Goal: Communication & Community: Answer question/provide support

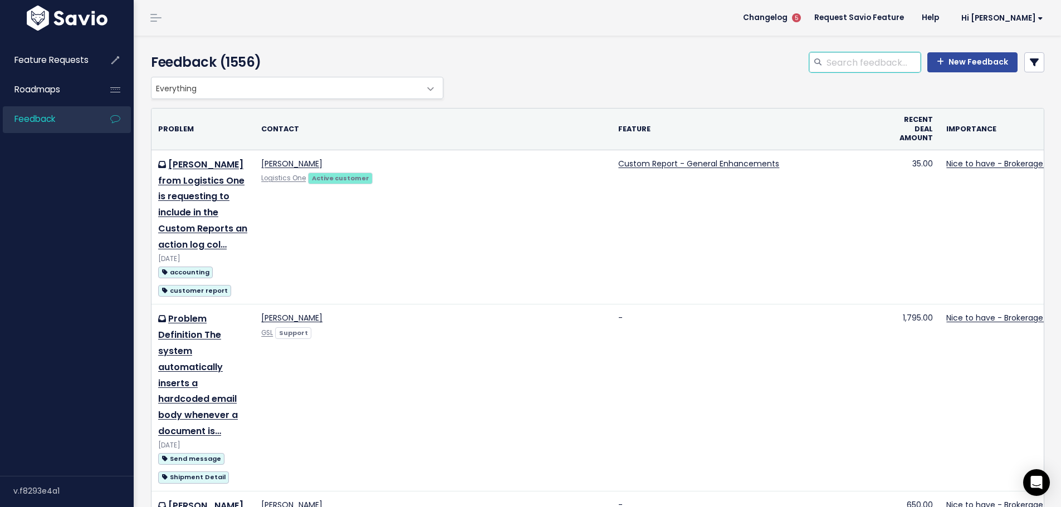
click at [838, 61] on input "search" at bounding box center [872, 62] width 95 height 20
type input "bol stop"
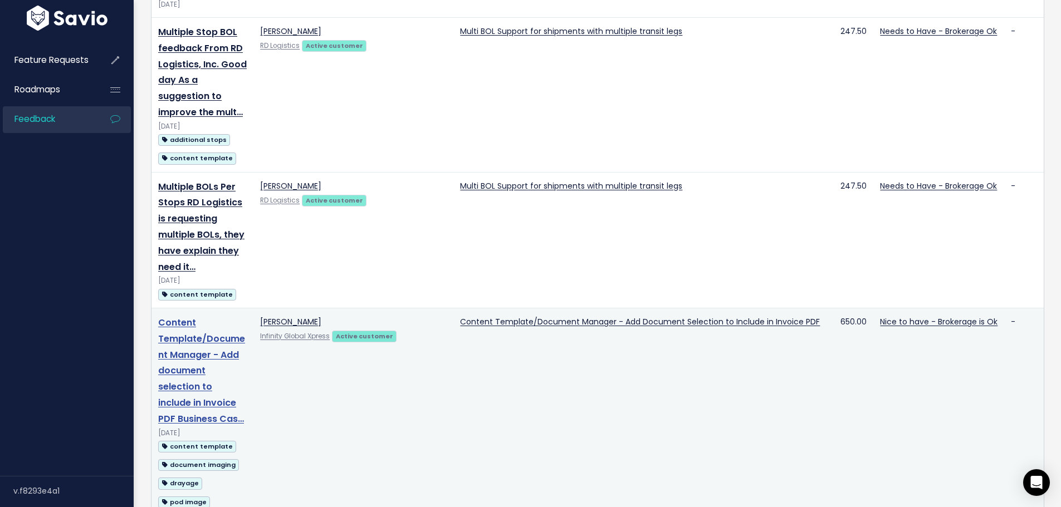
scroll to position [1002, 0]
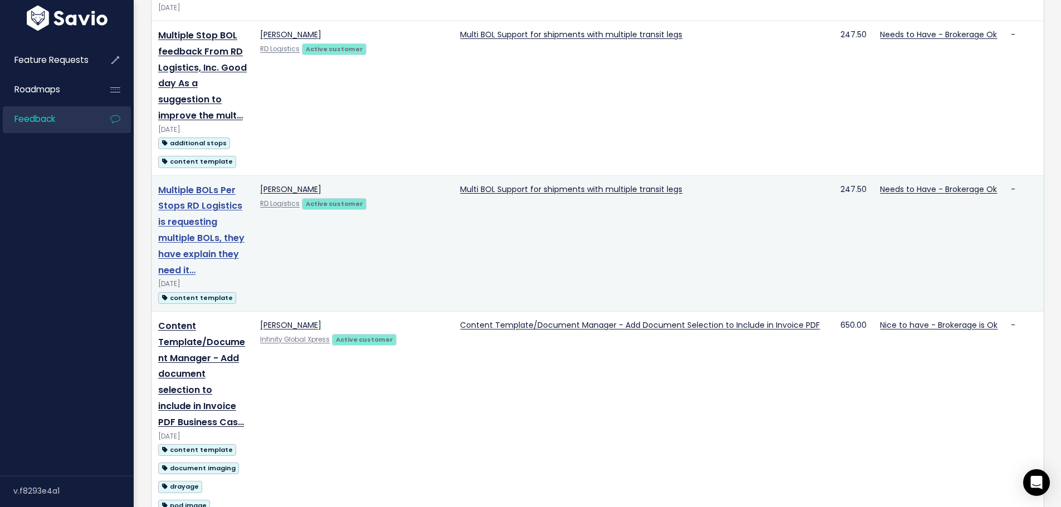
click at [177, 254] on link "Multiple BOLs Per Stops RD Logistics is requesting multiple BOLs, they have exp…" at bounding box center [201, 230] width 86 height 93
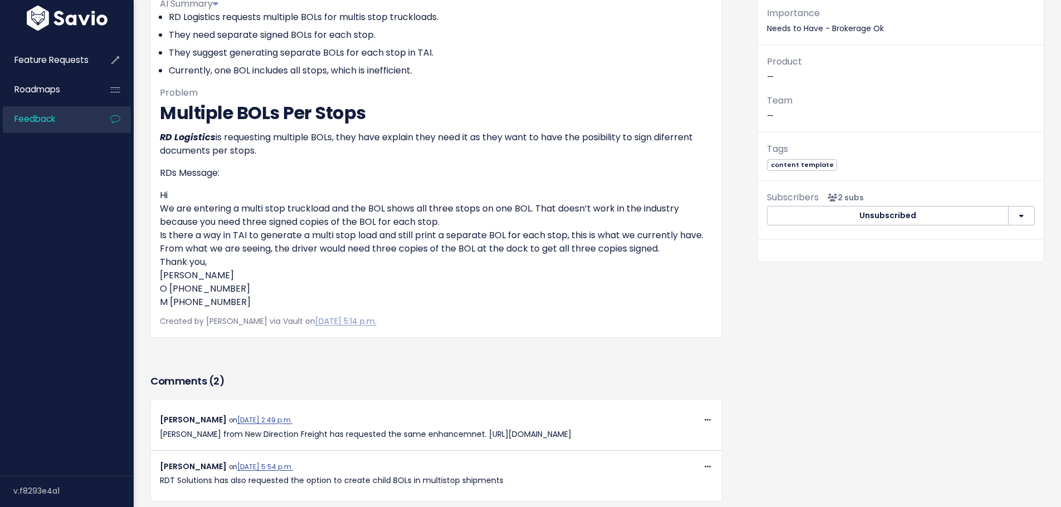
scroll to position [167, 0]
drag, startPoint x: 334, startPoint y: 131, endPoint x: 386, endPoint y: 156, distance: 58.5
click at [386, 156] on p "RD Logistics is requesting multiple BOLs, they have explain they need it as the…" at bounding box center [436, 143] width 553 height 27
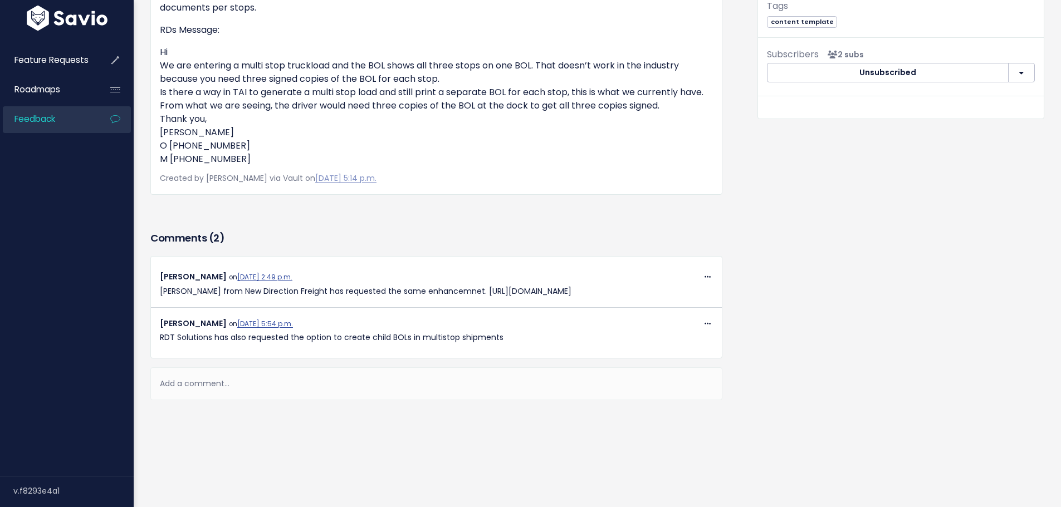
scroll to position [345, 0]
click at [202, 371] on div "Add a comment..." at bounding box center [436, 383] width 572 height 33
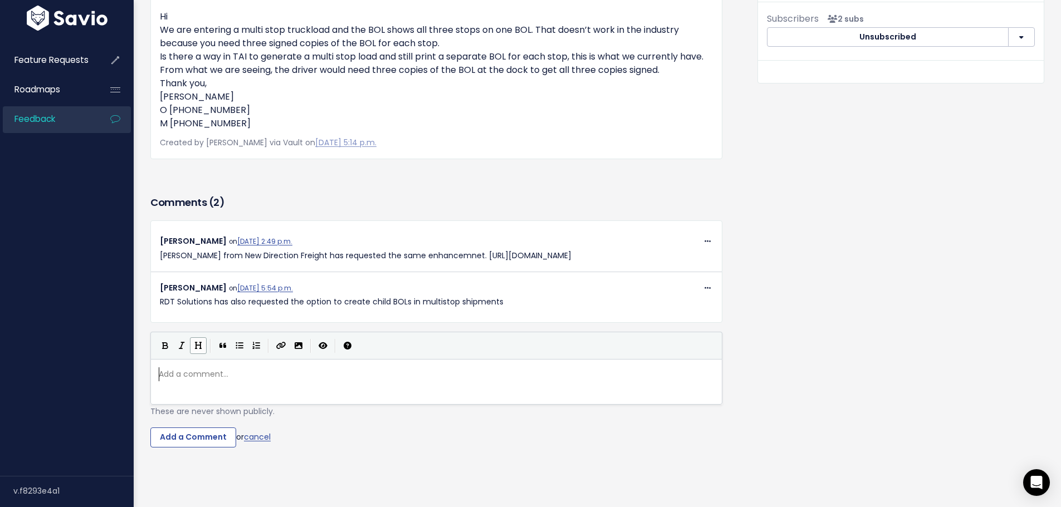
scroll to position [4, 0]
paste textarea
type textarea "o from"
paste textarea
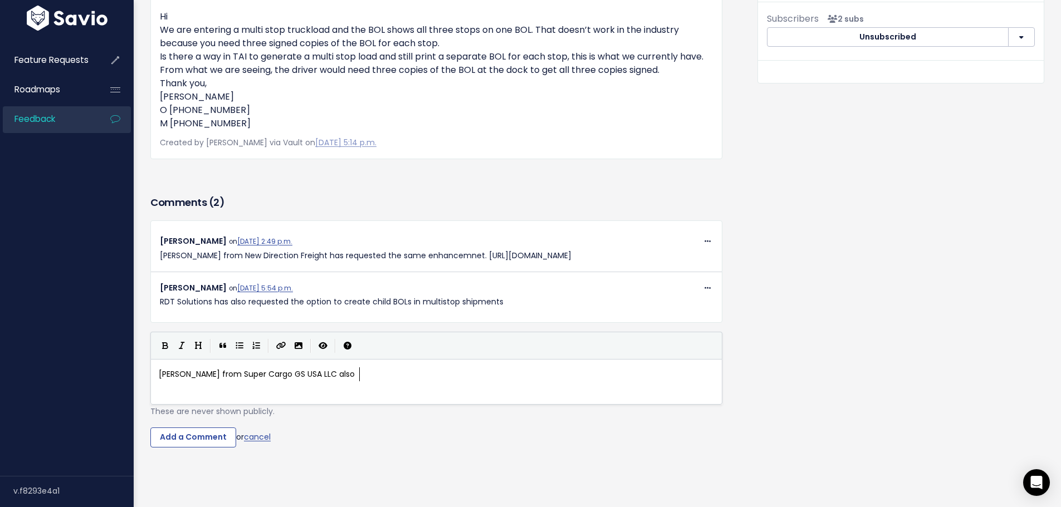
type textarea "also e"
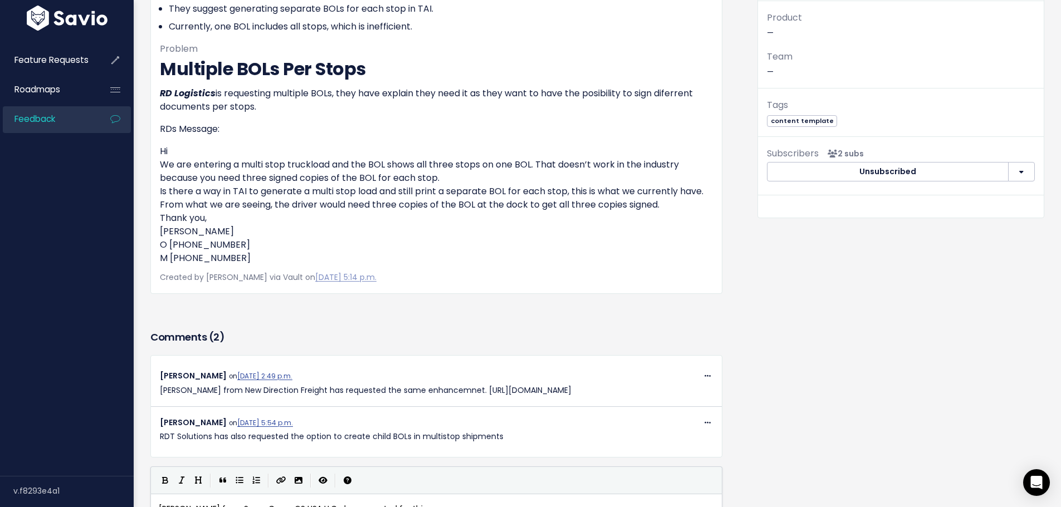
scroll to position [178, 0]
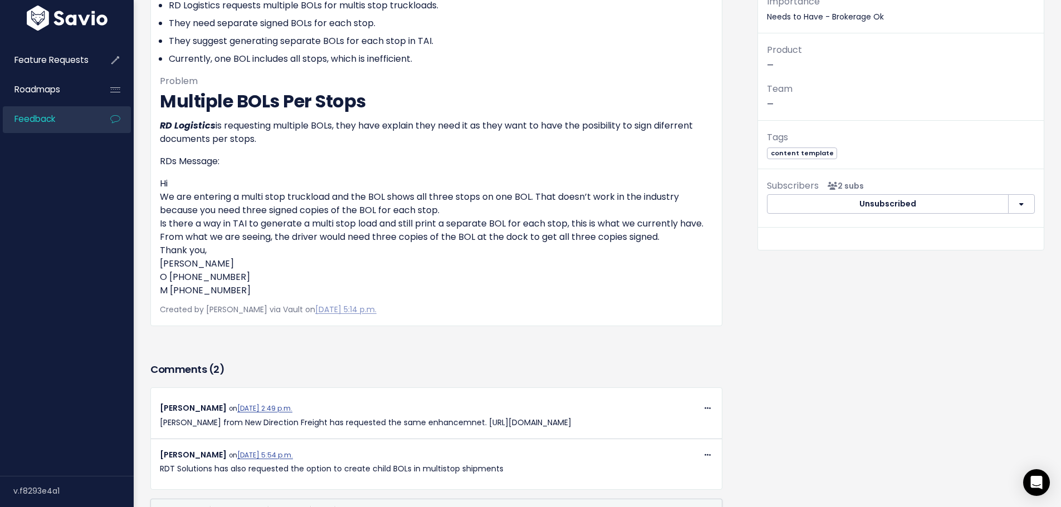
type textarea "requested for this"
drag, startPoint x: 378, startPoint y: 192, endPoint x: 483, endPoint y: 241, distance: 115.6
click at [483, 241] on p "Hi We are entering a multi stop truckload and the BOL shows all three stops on …" at bounding box center [436, 237] width 553 height 120
